Goal: Information Seeking & Learning: Learn about a topic

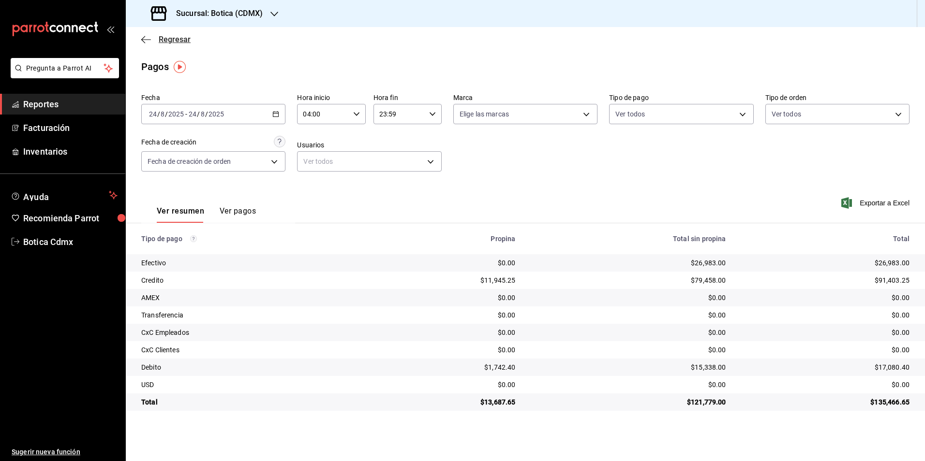
click at [172, 37] on span "Regresar" at bounding box center [175, 39] width 32 height 9
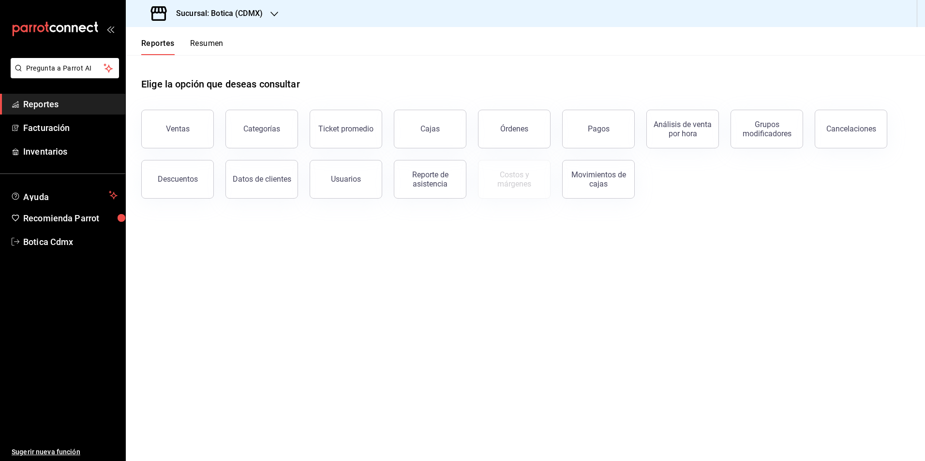
click at [184, 124] on button "Ventas" at bounding box center [177, 129] width 73 height 39
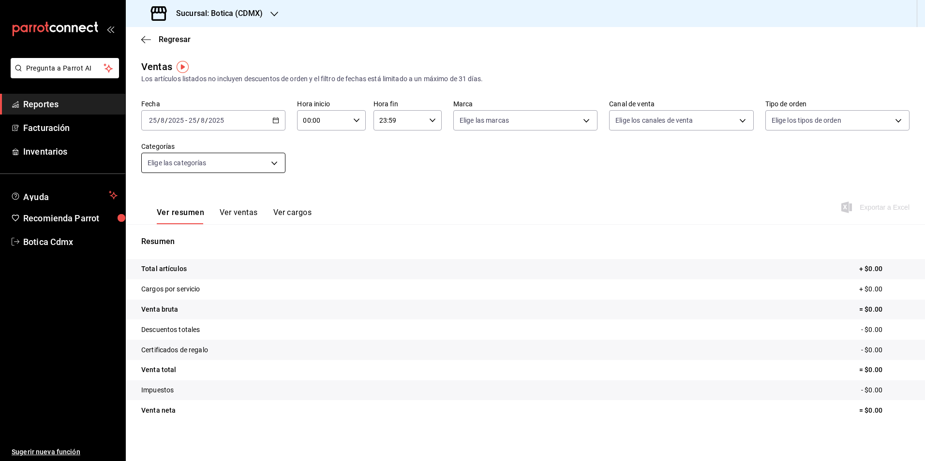
click at [271, 162] on body "Pregunta a Parrot AI Reportes Facturación Inventarios Ayuda Recomienda Parrot B…" at bounding box center [462, 230] width 925 height 461
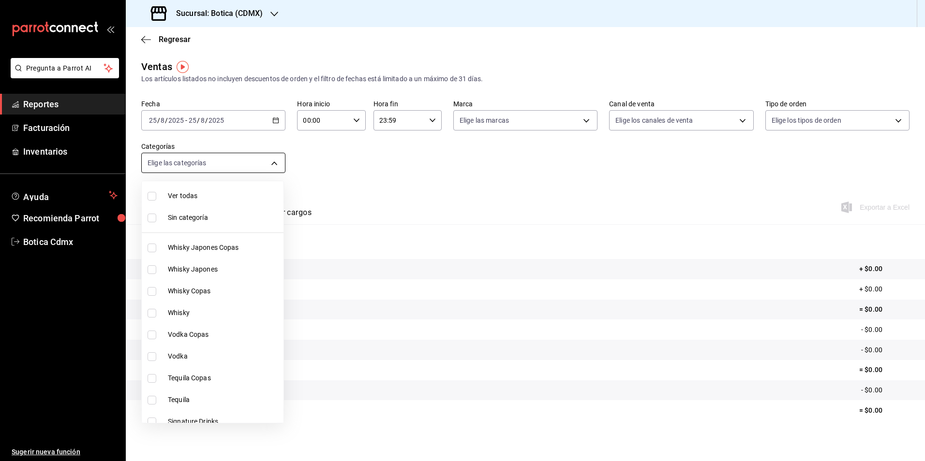
click at [271, 162] on div at bounding box center [462, 230] width 925 height 461
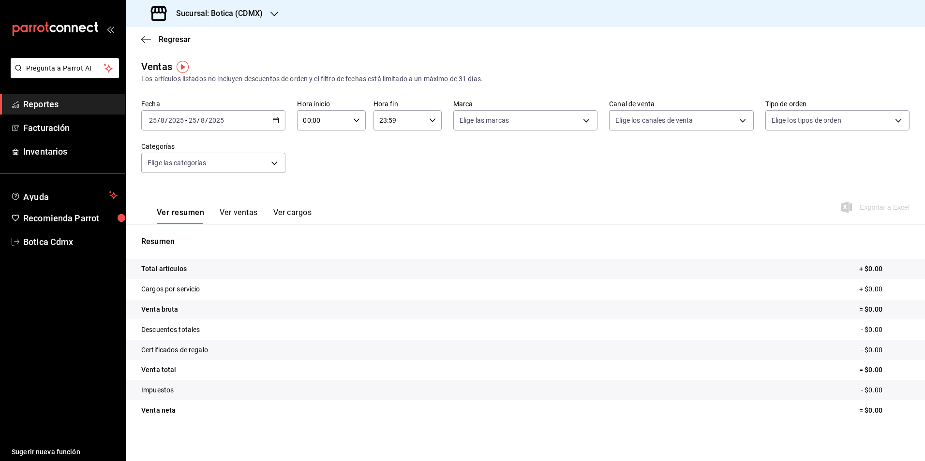
click at [236, 211] on button "Ver ventas" at bounding box center [239, 216] width 38 height 16
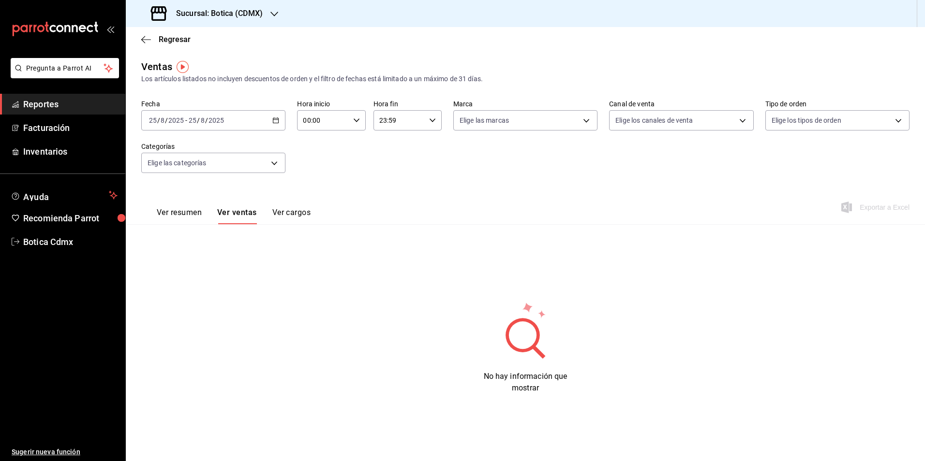
click at [170, 214] on button "Ver resumen" at bounding box center [179, 216] width 45 height 16
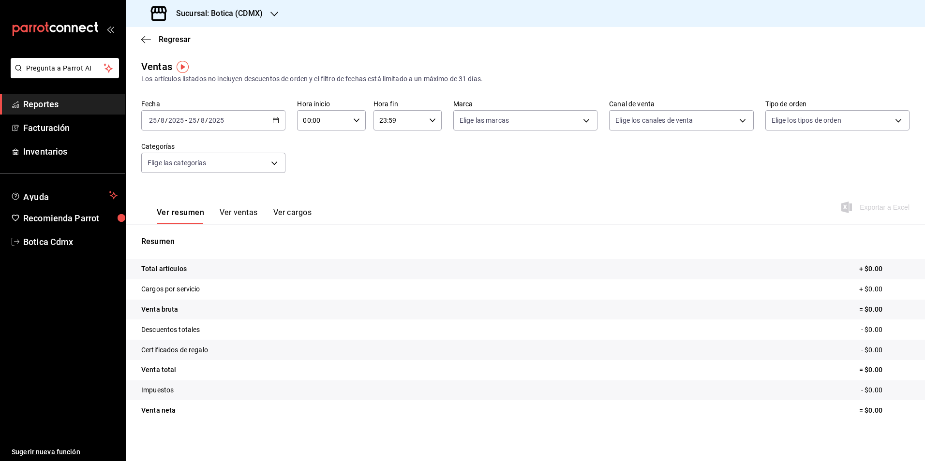
click at [233, 213] on button "Ver ventas" at bounding box center [239, 216] width 38 height 16
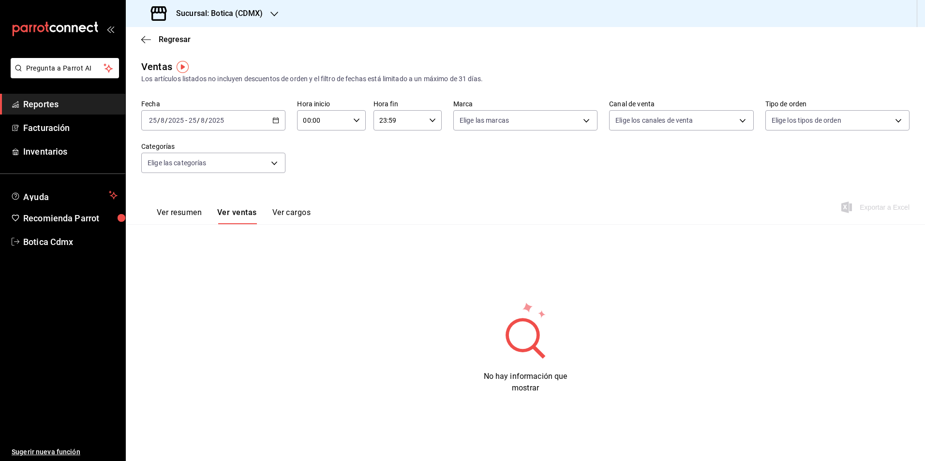
click at [287, 213] on button "Ver cargos" at bounding box center [291, 216] width 39 height 16
click at [276, 123] on \(Stroke\) "button" at bounding box center [276, 120] width 6 height 5
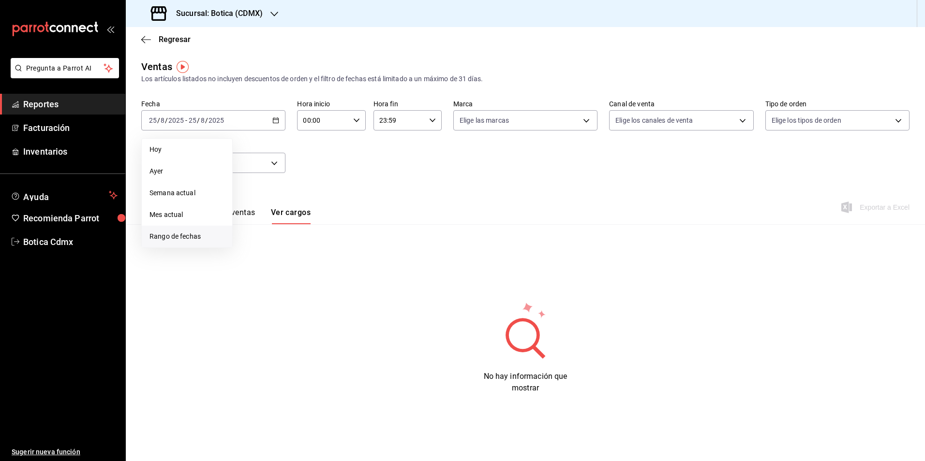
click at [184, 231] on li "Rango de fechas" at bounding box center [187, 237] width 90 height 22
click at [245, 249] on button "18" at bounding box center [252, 248] width 17 height 17
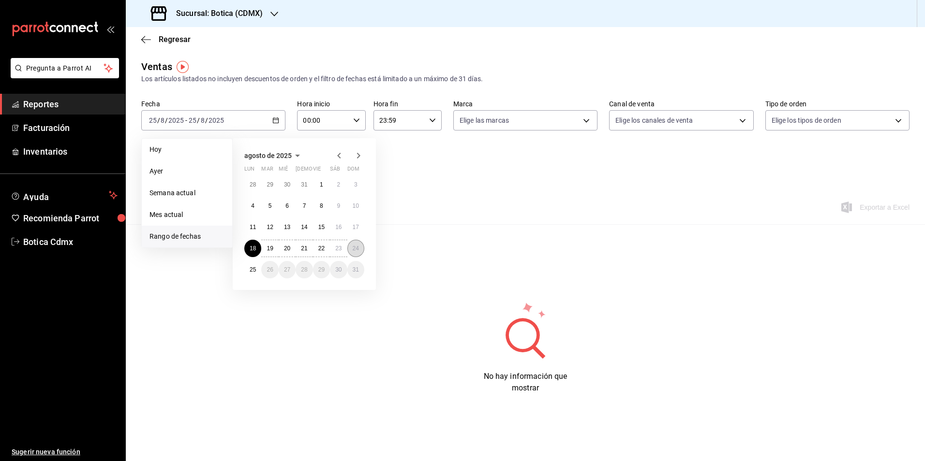
click at [360, 250] on button "24" at bounding box center [355, 248] width 17 height 17
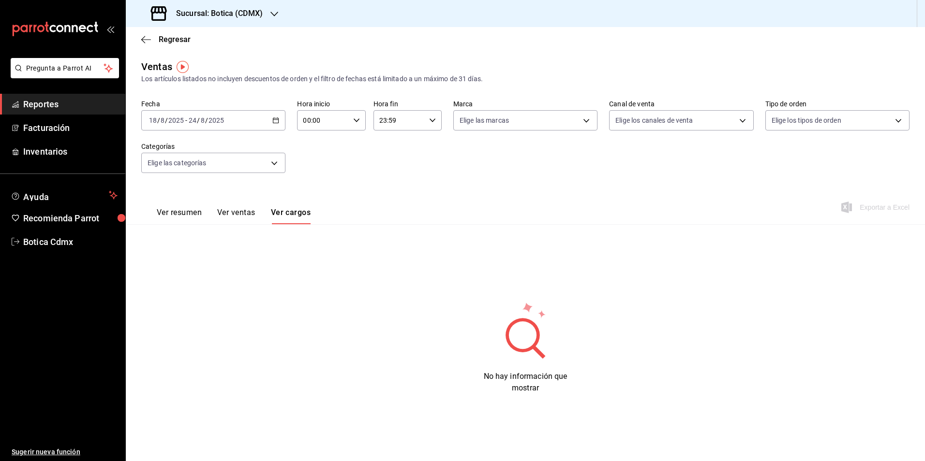
click at [332, 115] on input "00:00" at bounding box center [323, 120] width 52 height 19
click at [311, 166] on span "01" at bounding box center [314, 168] width 19 height 8
type input "01:00"
click at [254, 163] on div at bounding box center [462, 230] width 925 height 461
click at [686, 122] on body "Pregunta a Parrot AI Reportes Facturación Inventarios Ayuda Recomienda Parrot B…" at bounding box center [462, 230] width 925 height 461
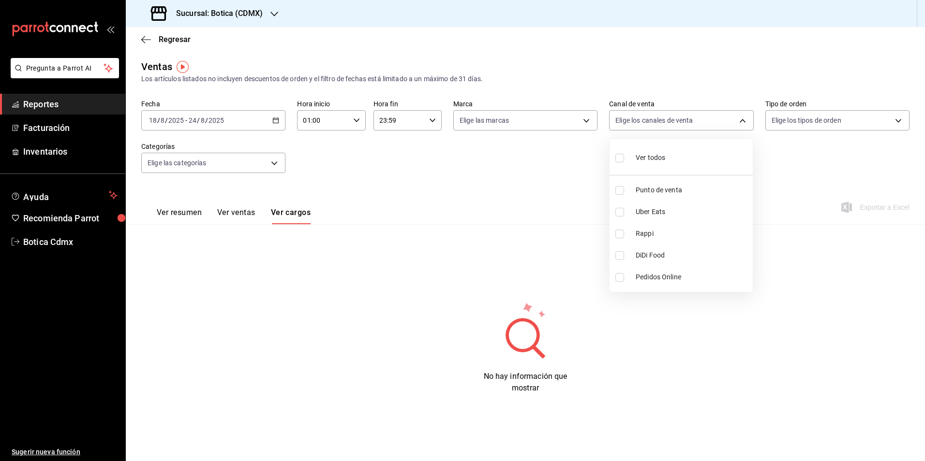
click at [622, 161] on input "checkbox" at bounding box center [619, 158] width 9 height 9
checkbox input "true"
type input "PARROT,UBER_EATS,RAPPI,DIDI_FOOD,ONLINE"
checkbox input "true"
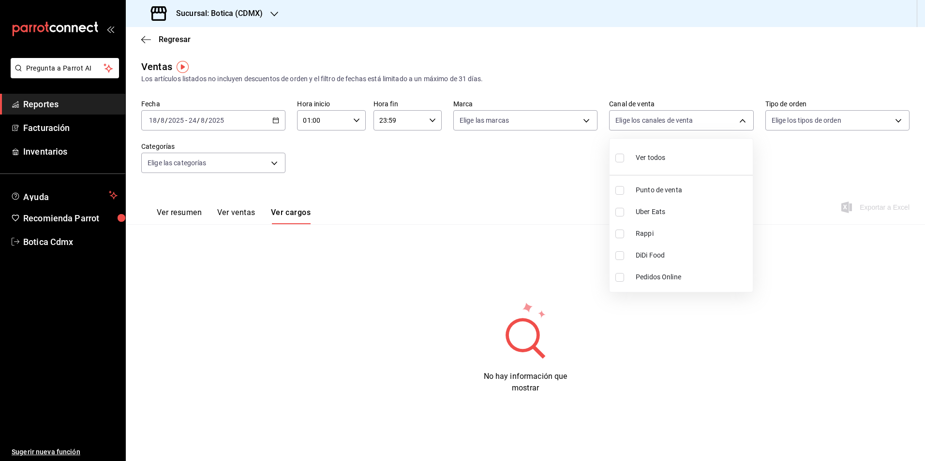
checkbox input "true"
click at [503, 123] on div at bounding box center [462, 230] width 925 height 461
click at [503, 123] on body "Pregunta a Parrot AI Reportes Facturación Inventarios Ayuda Recomienda Parrot B…" at bounding box center [462, 230] width 925 height 461
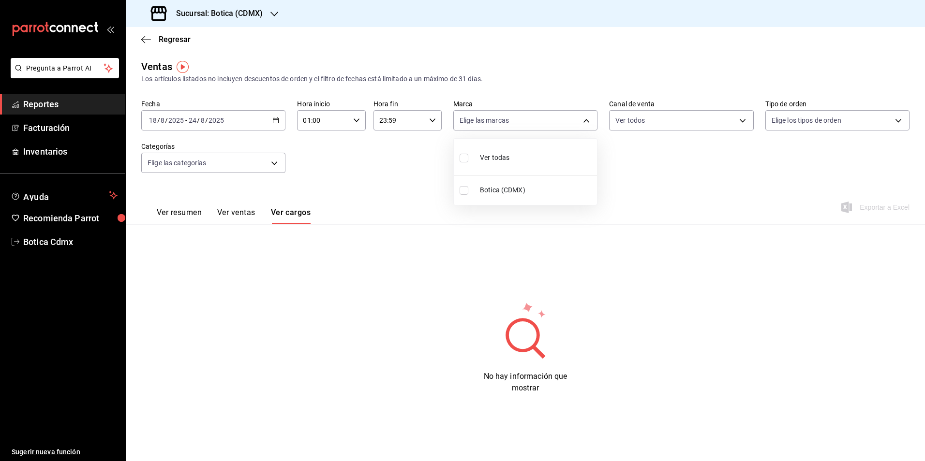
click at [463, 193] on input "checkbox" at bounding box center [463, 190] width 9 height 9
checkbox input "true"
type input "d5352a43-907b-4cea-af89-ed5f283426a2"
checkbox input "true"
click at [806, 123] on div at bounding box center [462, 230] width 925 height 461
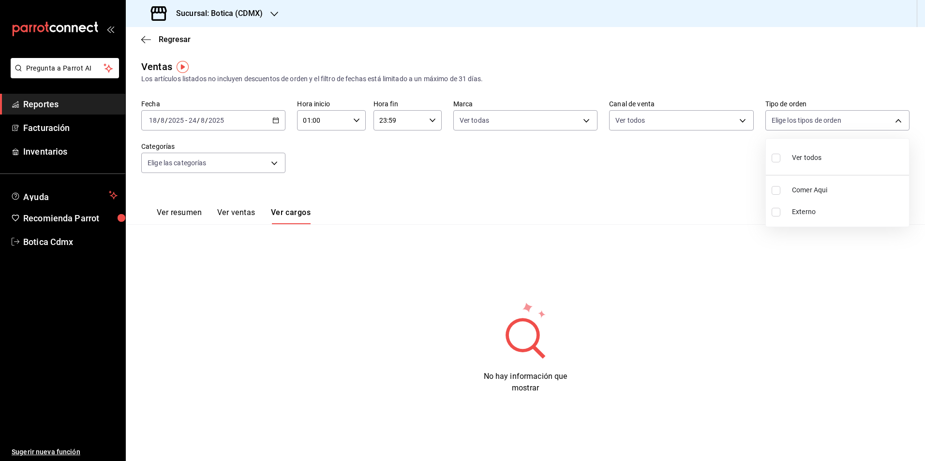
click at [806, 123] on body "Pregunta a Parrot AI Reportes Facturación Inventarios Ayuda Recomienda Parrot B…" at bounding box center [462, 230] width 925 height 461
click at [775, 158] on input "checkbox" at bounding box center [775, 158] width 9 height 9
checkbox input "true"
type input "68b56432-bc7c-4df1-8cc3-4eafb59ca3cc,EXTERNAL"
checkbox input "true"
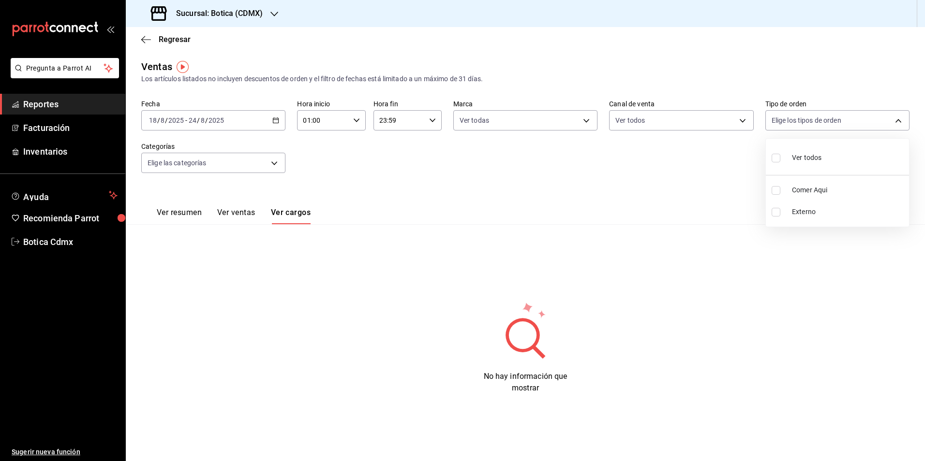
checkbox input "true"
click at [229, 213] on div at bounding box center [462, 230] width 925 height 461
click at [247, 212] on button "Ver ventas" at bounding box center [236, 216] width 38 height 16
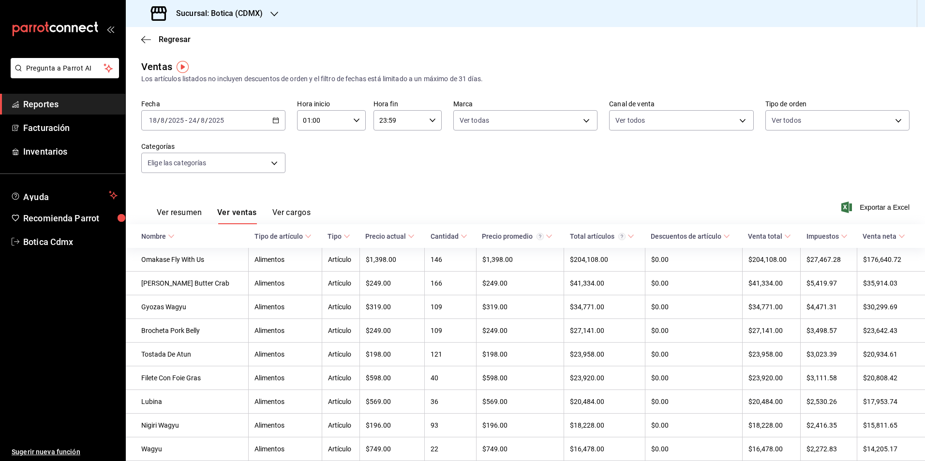
click at [190, 215] on button "Ver resumen" at bounding box center [179, 216] width 45 height 16
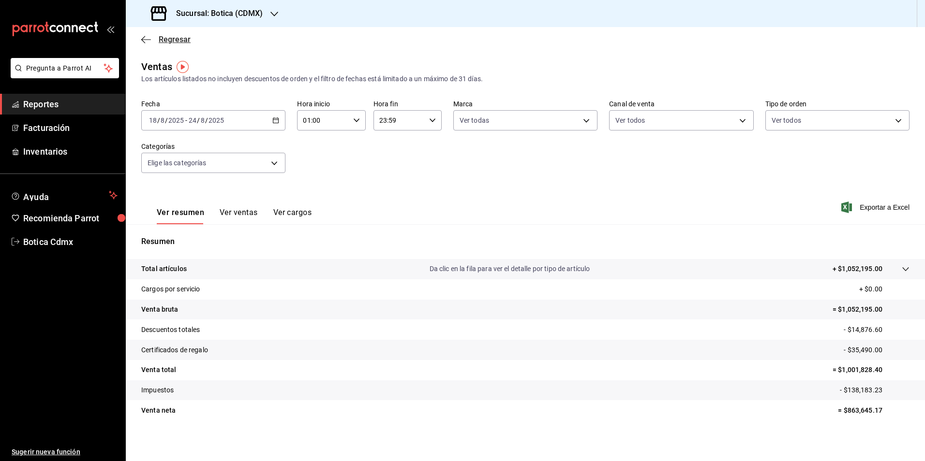
click at [176, 42] on span "Regresar" at bounding box center [175, 39] width 32 height 9
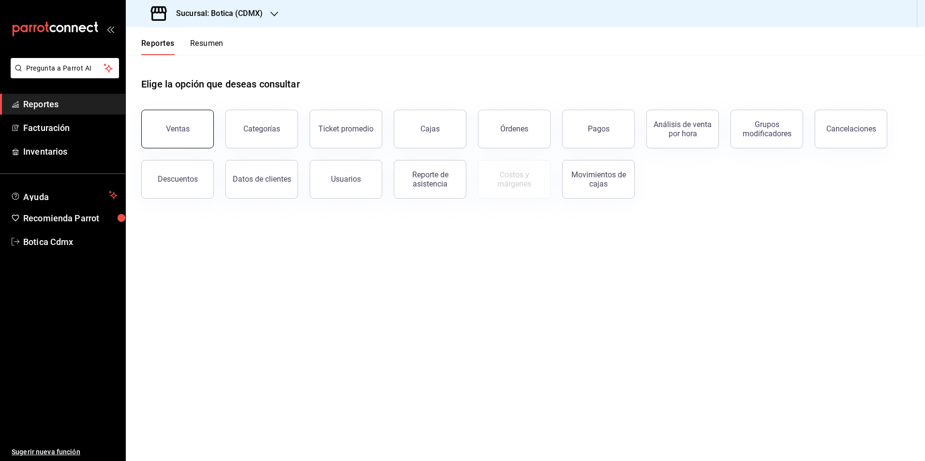
click at [177, 128] on div "Ventas" at bounding box center [178, 128] width 24 height 9
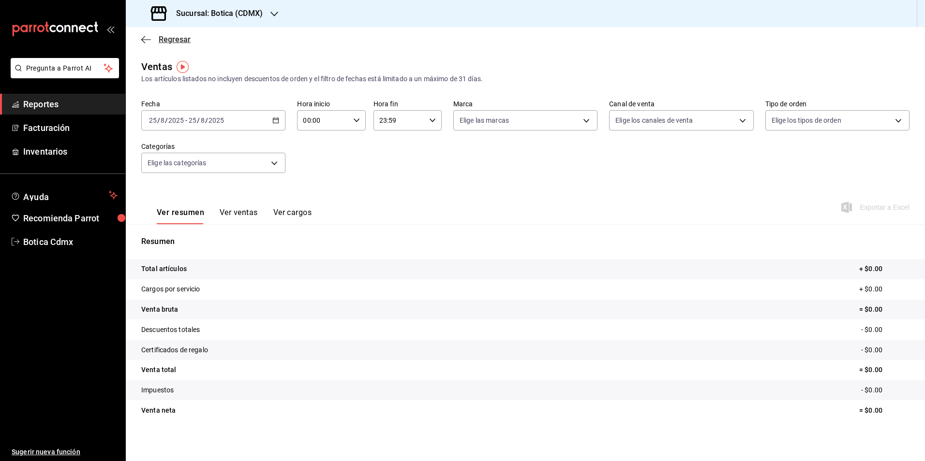
click at [174, 39] on span "Regresar" at bounding box center [175, 39] width 32 height 9
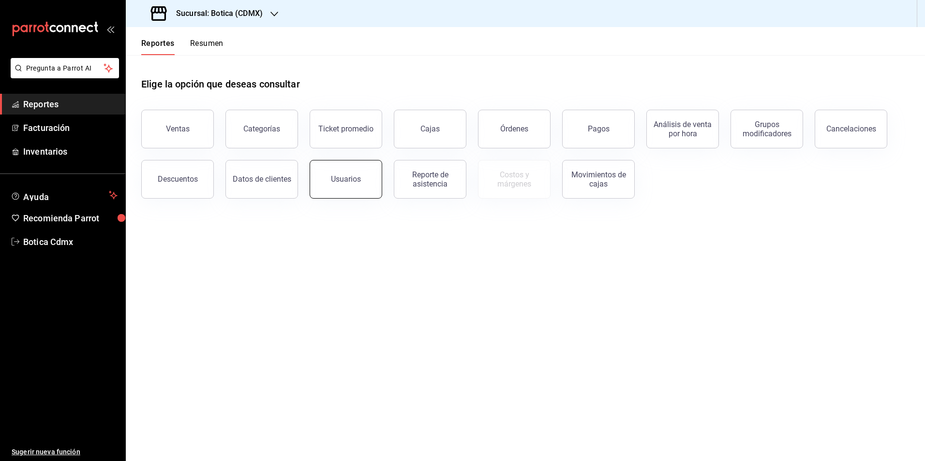
click at [352, 187] on button "Usuarios" at bounding box center [345, 179] width 73 height 39
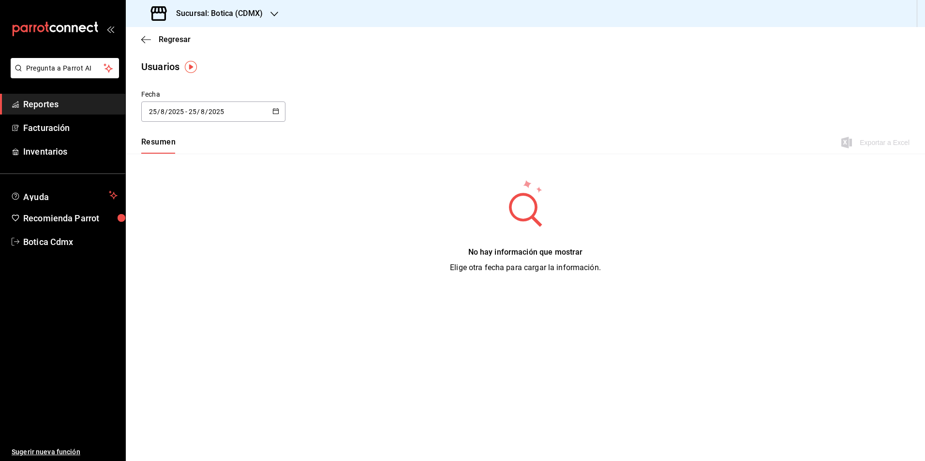
click at [274, 111] on icon "button" at bounding box center [275, 111] width 7 height 7
click at [251, 152] on div "Resumen Exportar a Excel" at bounding box center [525, 143] width 799 height 20
click at [176, 39] on span "Regresar" at bounding box center [175, 39] width 32 height 9
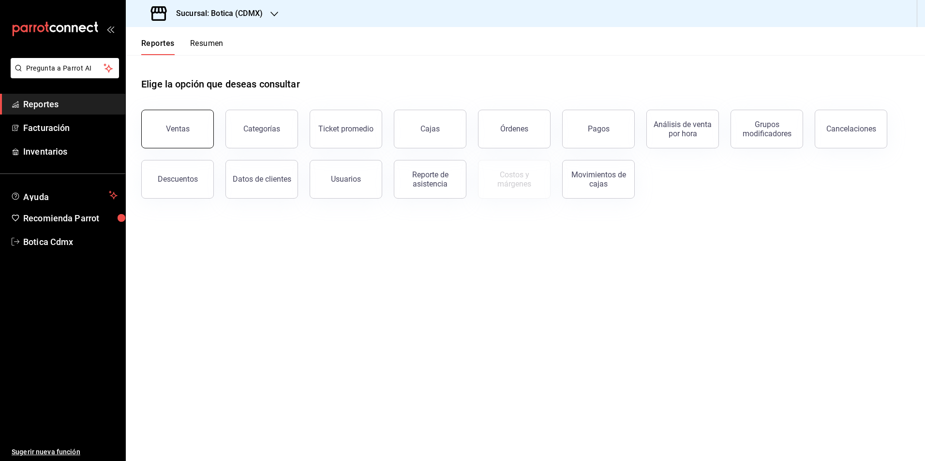
click at [161, 131] on button "Ventas" at bounding box center [177, 129] width 73 height 39
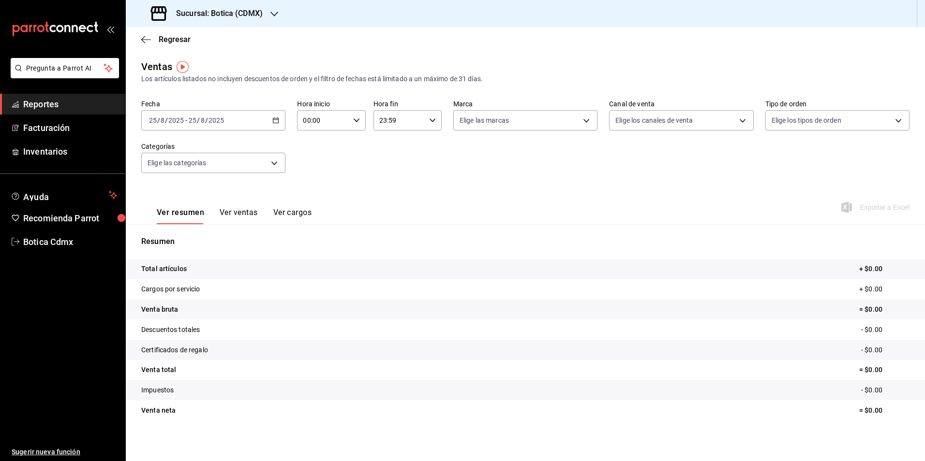
click at [269, 121] on div "[DATE] [DATE] - [DATE] [DATE]" at bounding box center [213, 120] width 144 height 20
click at [200, 239] on span "Rango de fechas" at bounding box center [186, 237] width 75 height 10
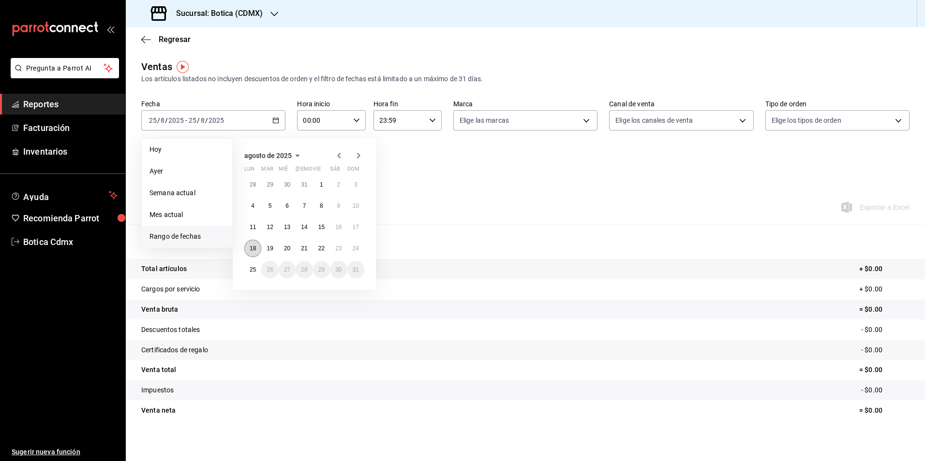
click at [255, 250] on abbr "18" at bounding box center [253, 248] width 6 height 7
click at [352, 250] on button "24" at bounding box center [355, 248] width 17 height 17
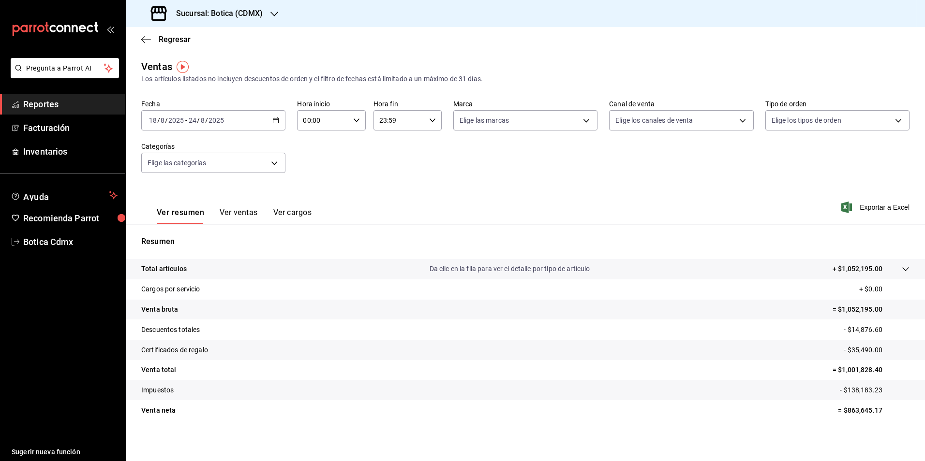
click at [849, 417] on tr "Venta neta = $863,645.17" at bounding box center [525, 410] width 799 height 20
click at [171, 38] on span "Regresar" at bounding box center [175, 39] width 32 height 9
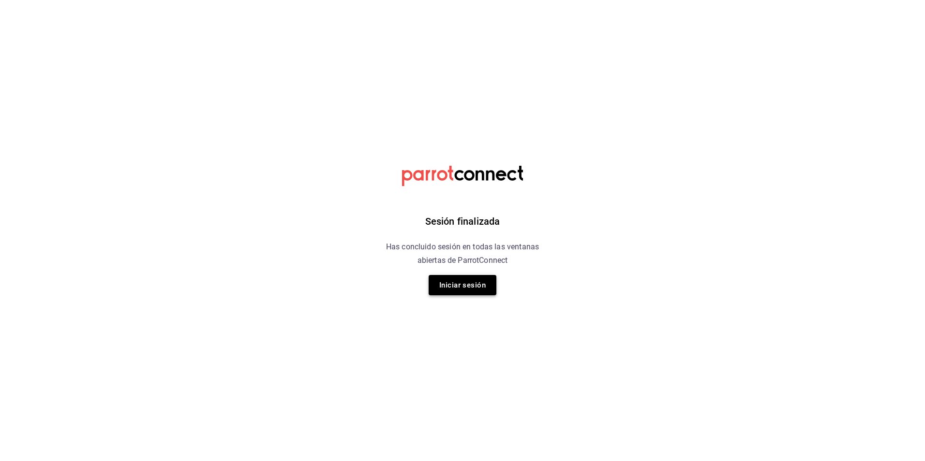
click at [471, 280] on button "Iniciar sesión" at bounding box center [462, 285] width 68 height 20
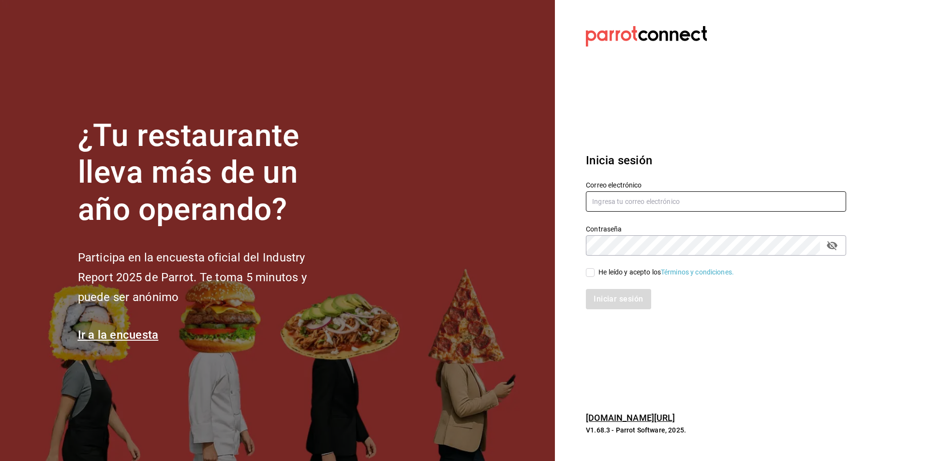
type input "[EMAIL_ADDRESS][DOMAIN_NAME]"
click at [594, 274] on input "He leído y acepto los Términos y condiciones." at bounding box center [590, 272] width 9 height 9
checkbox input "true"
click at [603, 293] on button "Iniciar sesión" at bounding box center [619, 299] width 66 height 20
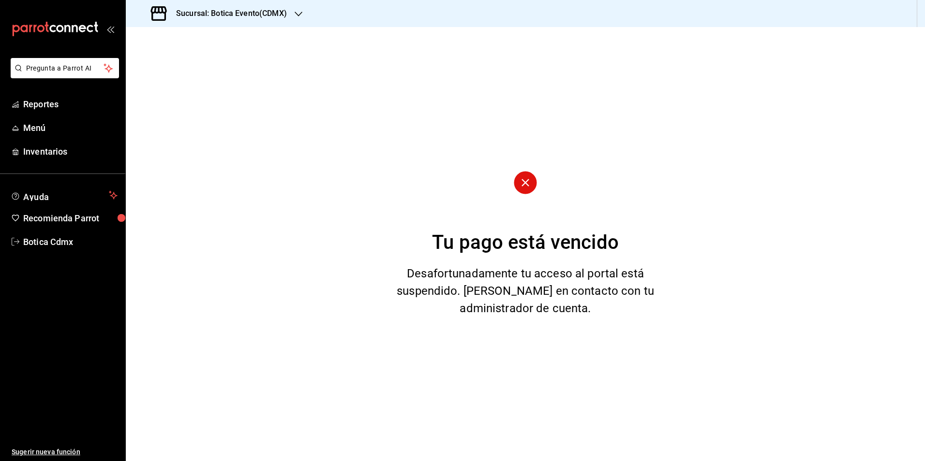
click at [283, 10] on h3 "Sucursal: Botica Evento(CDMX)" at bounding box center [227, 14] width 118 height 12
click at [189, 61] on div "Botica (CDMX)" at bounding box center [198, 64] width 130 height 10
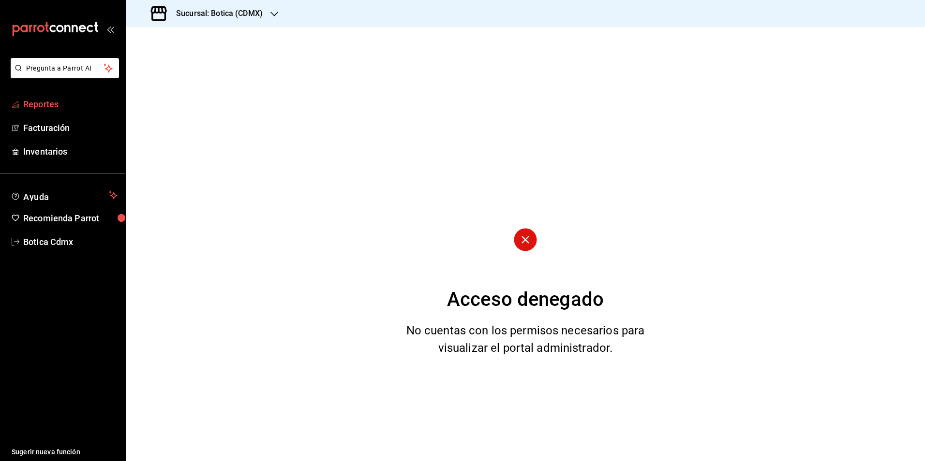
click at [62, 102] on span "Reportes" at bounding box center [70, 104] width 94 height 13
